Goal: Task Accomplishment & Management: Manage account settings

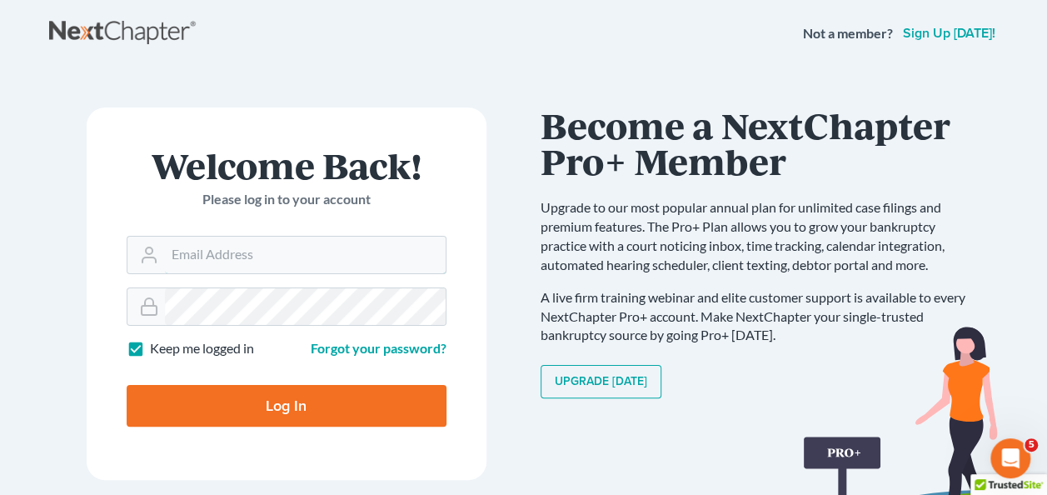
type input "sgroft@farmerwright.com"
click at [290, 412] on input "Log In" at bounding box center [287, 406] width 320 height 42
type input "Thinking..."
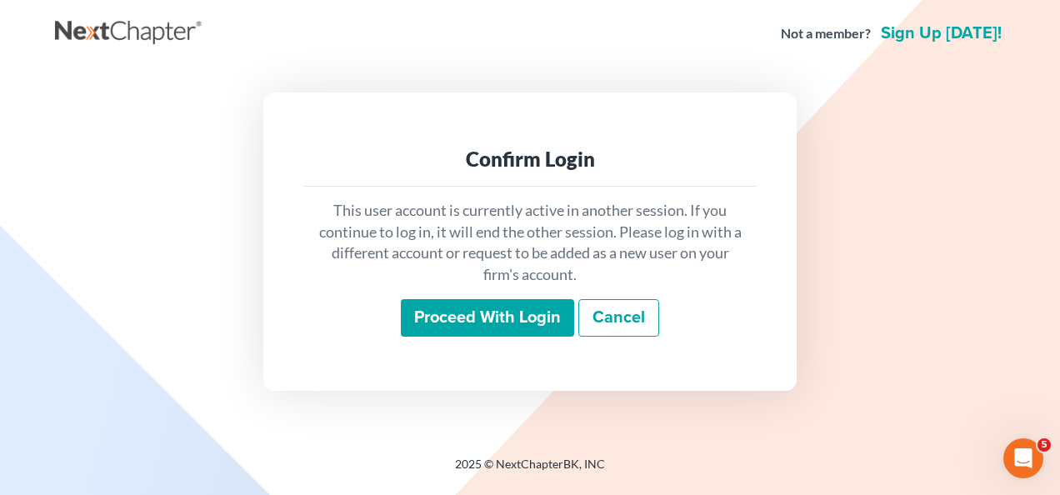
click at [487, 313] on input "Proceed with login" at bounding box center [487, 318] width 173 height 38
